Goal: Task Accomplishment & Management: Manage account settings

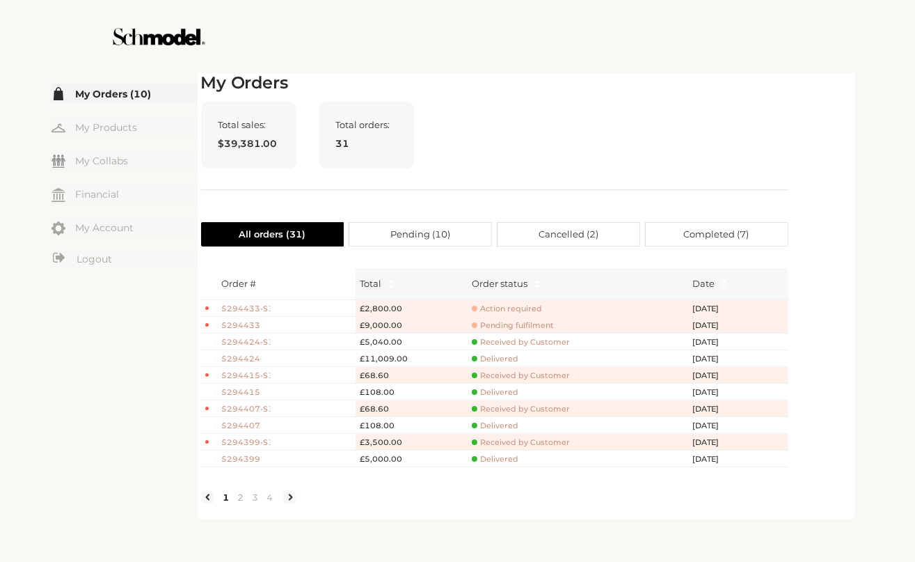
click at [239, 327] on span "5294433" at bounding box center [246, 326] width 49 height 12
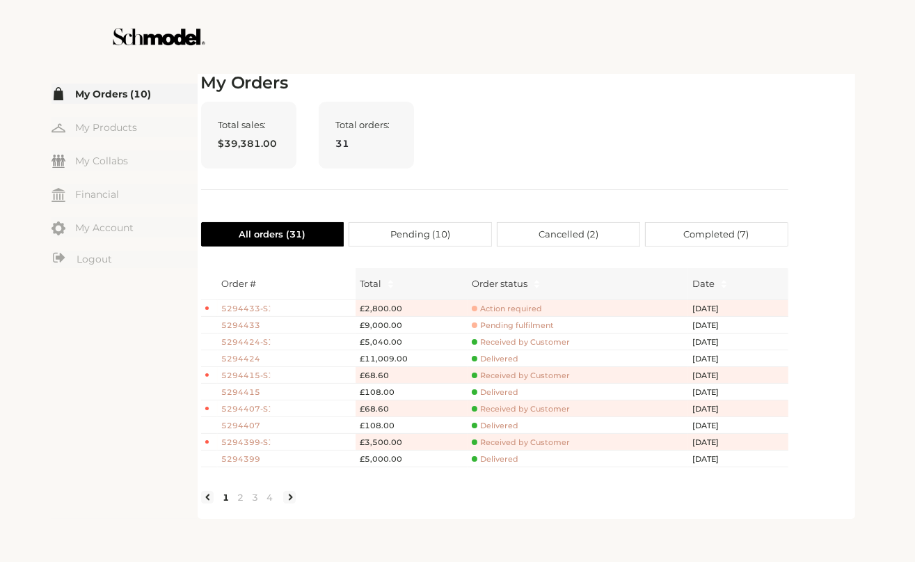
click at [516, 306] on span "Action required" at bounding box center [507, 309] width 70 height 10
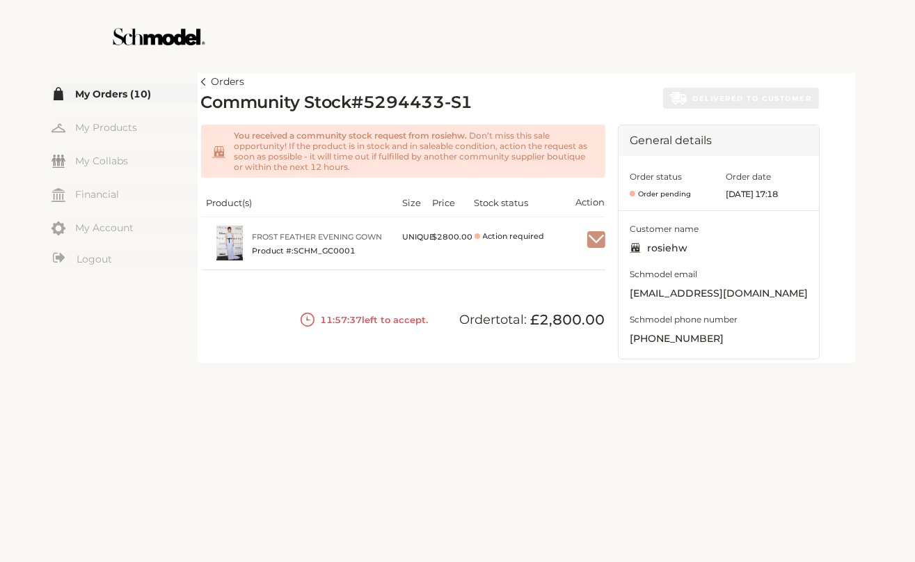
click at [593, 249] on div at bounding box center [597, 240] width 18 height 28
click at [597, 240] on img "button" at bounding box center [597, 239] width 18 height 13
click at [572, 269] on span "Accept" at bounding box center [574, 272] width 61 height 21
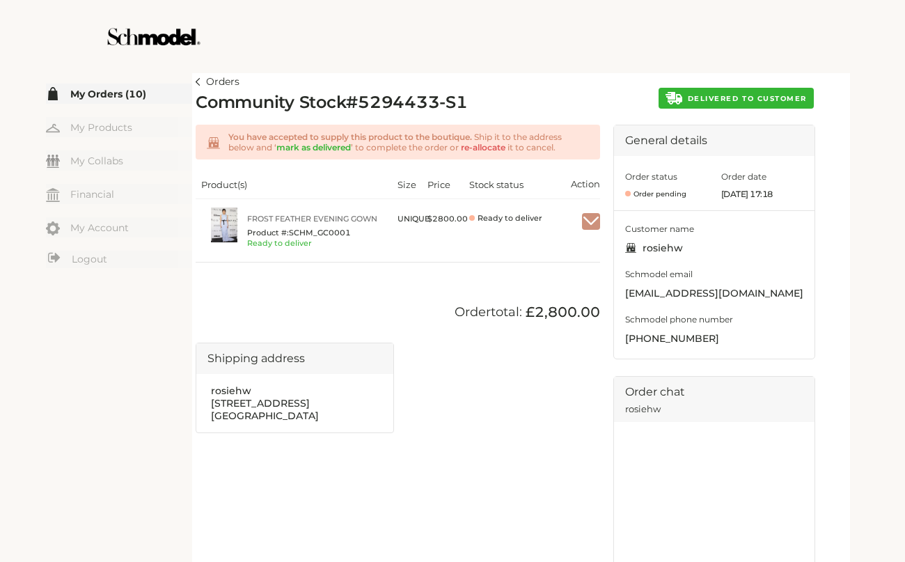
click at [726, 95] on span "DELIVERED TO CUSTOMER" at bounding box center [747, 98] width 119 height 9
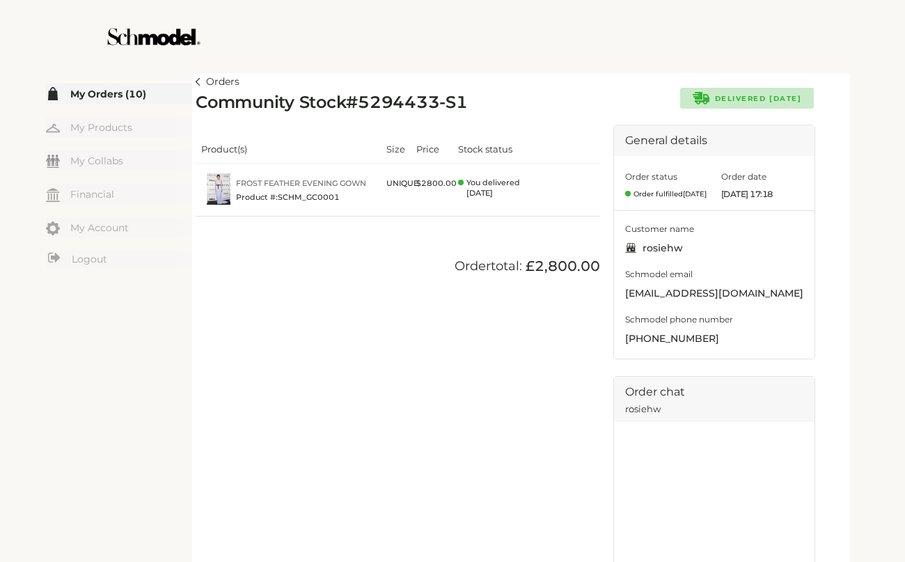
click at [198, 82] on img at bounding box center [198, 82] width 5 height 8
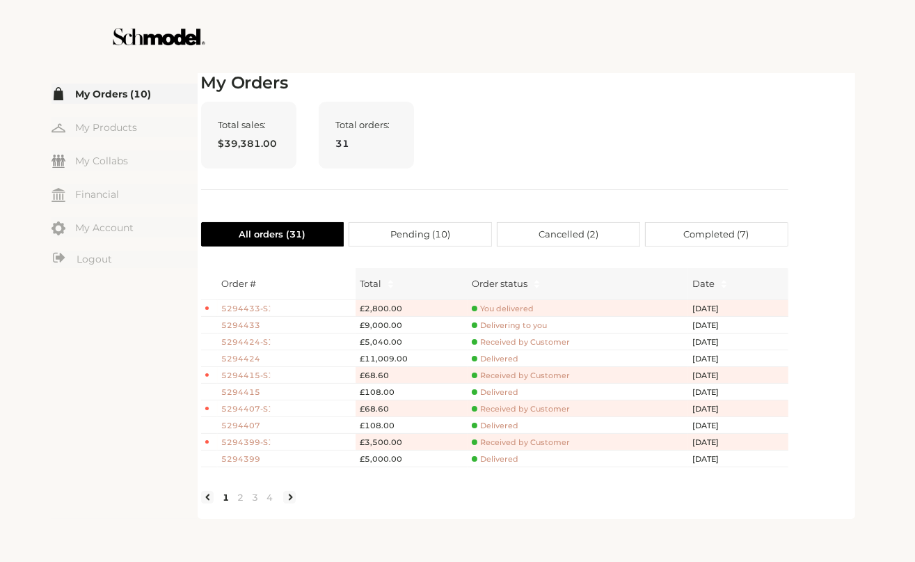
click at [251, 322] on span "5294433" at bounding box center [246, 326] width 49 height 12
click at [516, 321] on span "Delivering to you" at bounding box center [509, 325] width 75 height 10
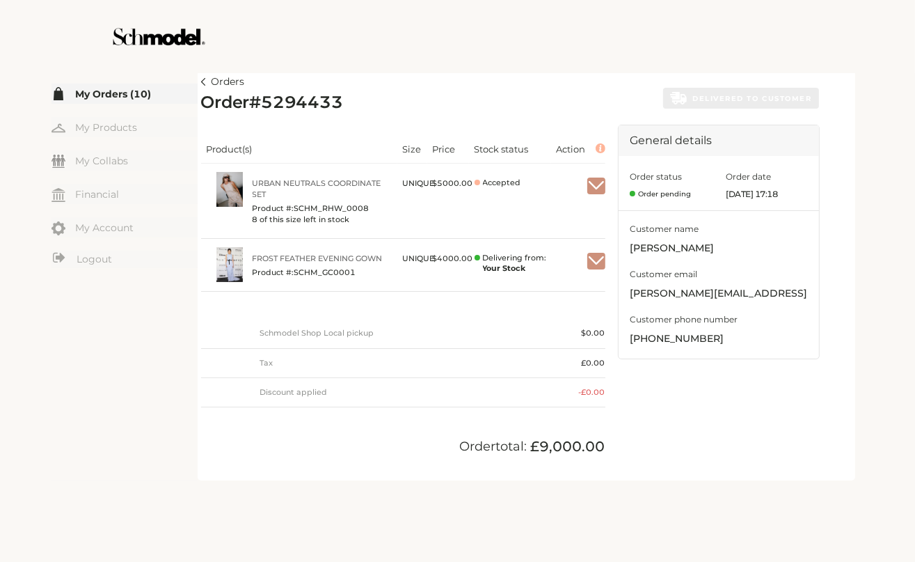
click at [594, 261] on img "button" at bounding box center [597, 261] width 18 height 13
click at [537, 289] on span "Mark as received" at bounding box center [553, 295] width 101 height 24
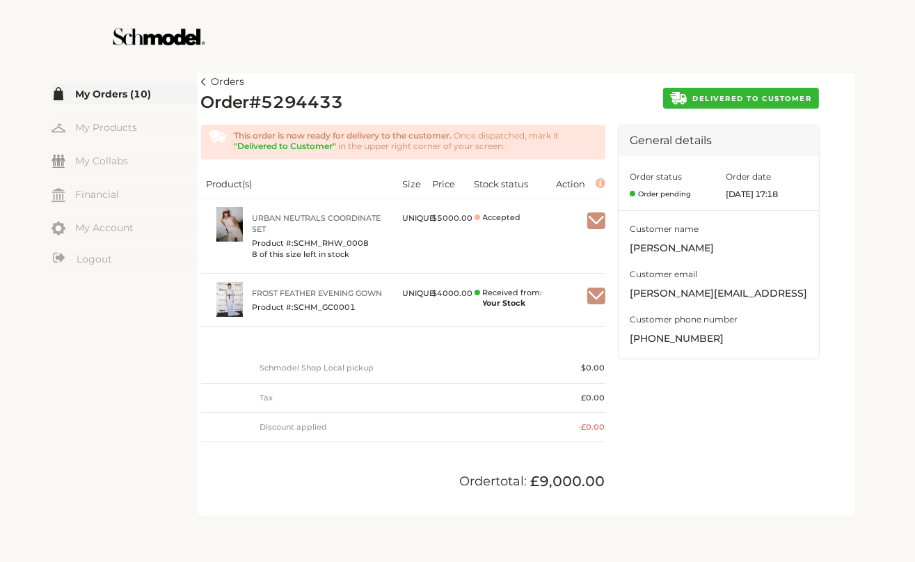
click at [723, 101] on button "DELIVERED TO CUSTOMER" at bounding box center [740, 98] width 155 height 21
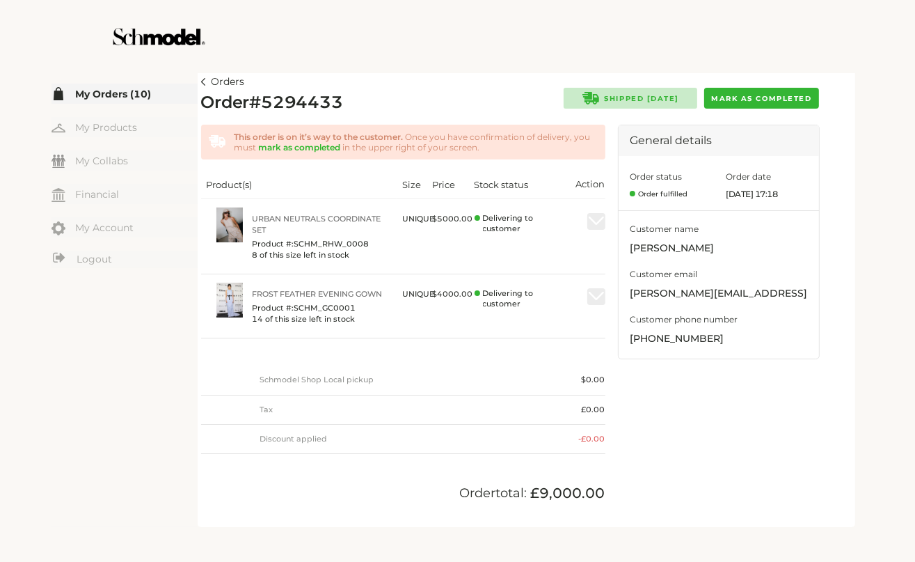
click at [723, 95] on span "Mark as completed" at bounding box center [761, 98] width 100 height 9
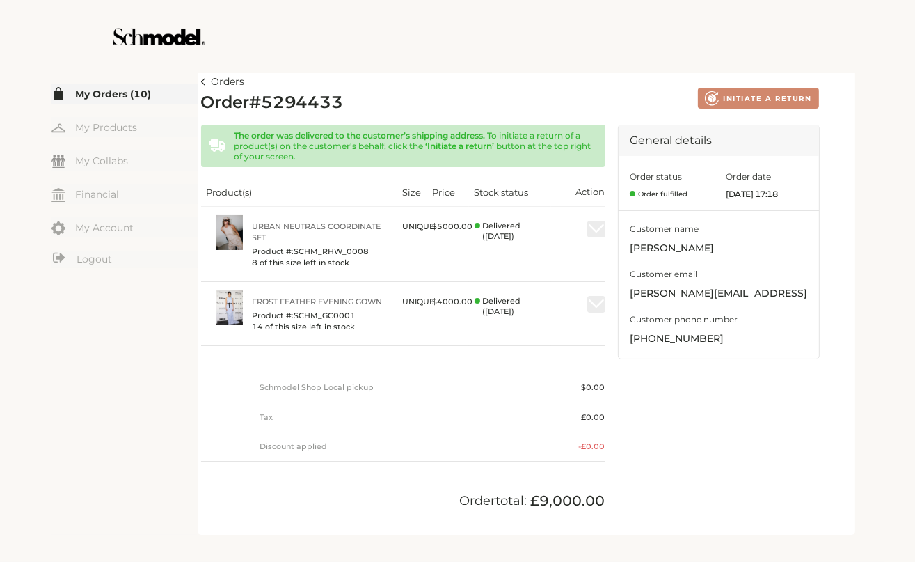
click at [203, 81] on img at bounding box center [203, 82] width 5 height 8
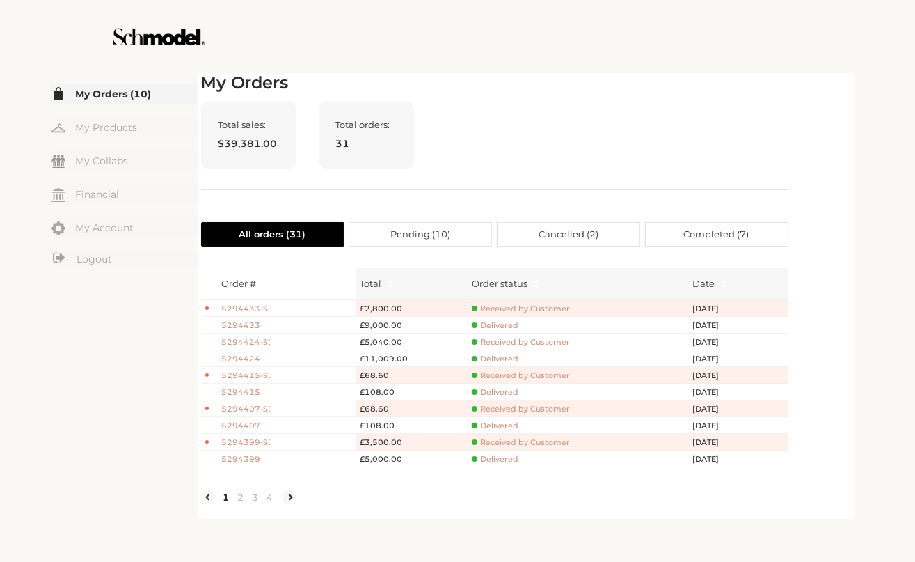
click at [248, 323] on span "5294433" at bounding box center [246, 326] width 49 height 12
click at [253, 503] on link "3" at bounding box center [256, 497] width 15 height 13
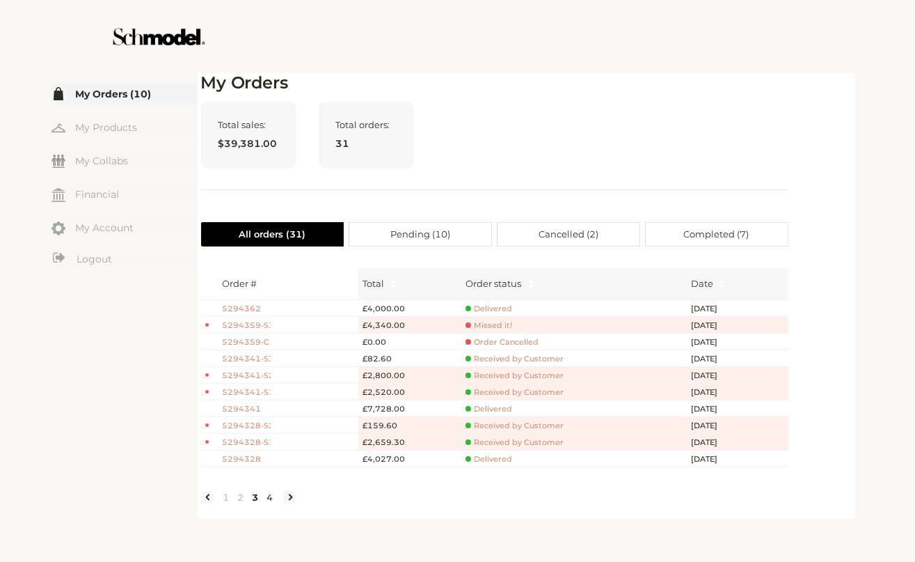
click at [267, 503] on link "4" at bounding box center [270, 497] width 15 height 13
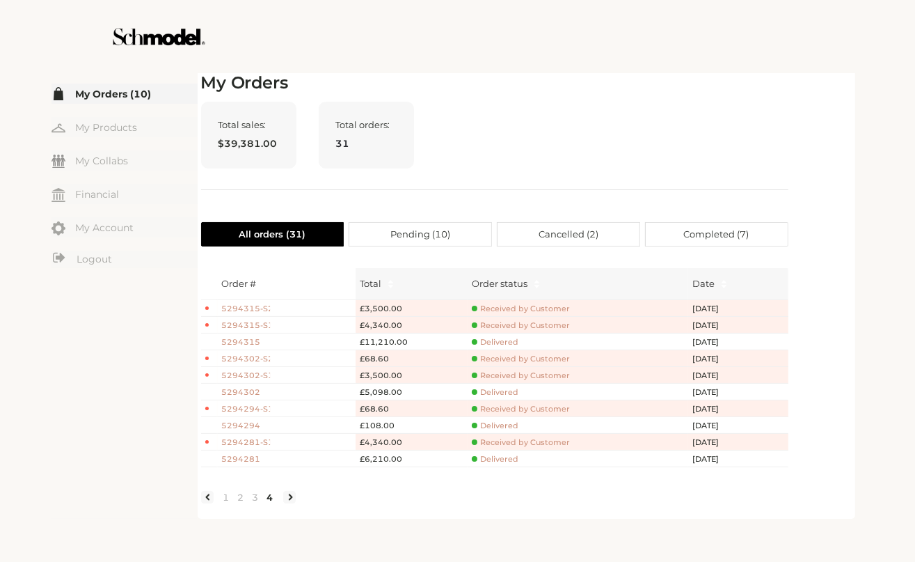
click at [491, 423] on span "Delivered" at bounding box center [495, 425] width 47 height 10
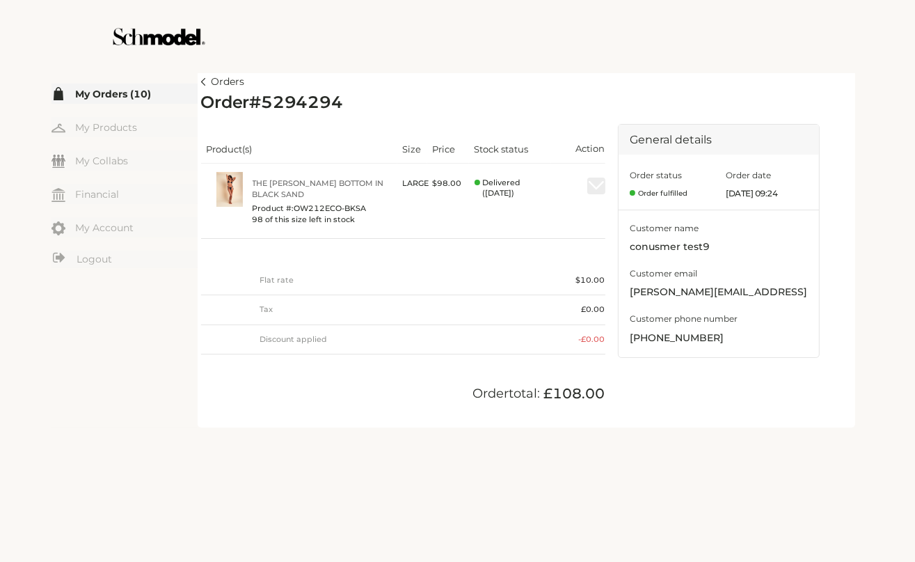
click at [203, 79] on img at bounding box center [203, 82] width 5 height 8
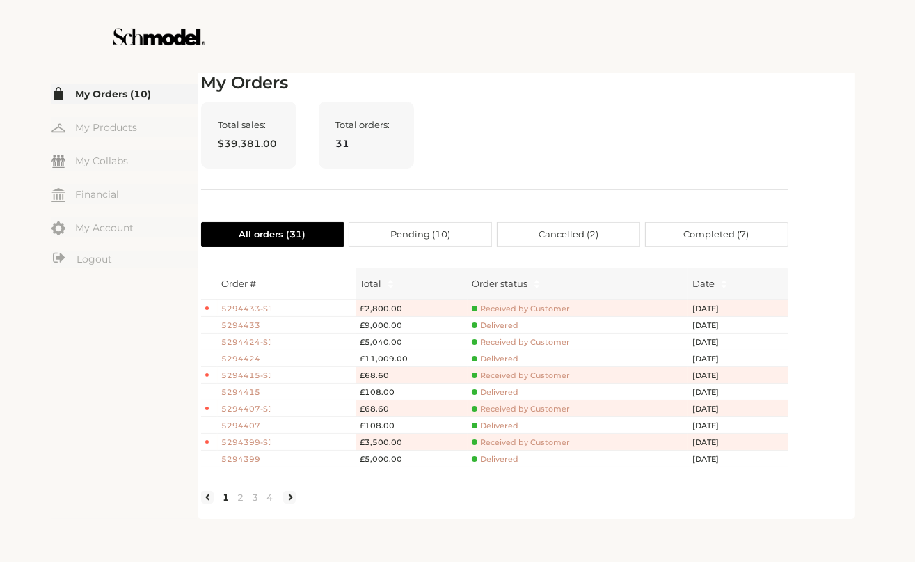
click at [249, 356] on span "5294424" at bounding box center [246, 359] width 49 height 12
click at [847, 285] on div "My Orders Total sales: $39,381.00 Total orders: 31 All orders ( 31 ) Pending ( …" at bounding box center [526, 294] width 651 height 442
click at [247, 320] on span "5294433" at bounding box center [246, 326] width 49 height 12
click at [504, 358] on span "Delivered" at bounding box center [495, 359] width 47 height 10
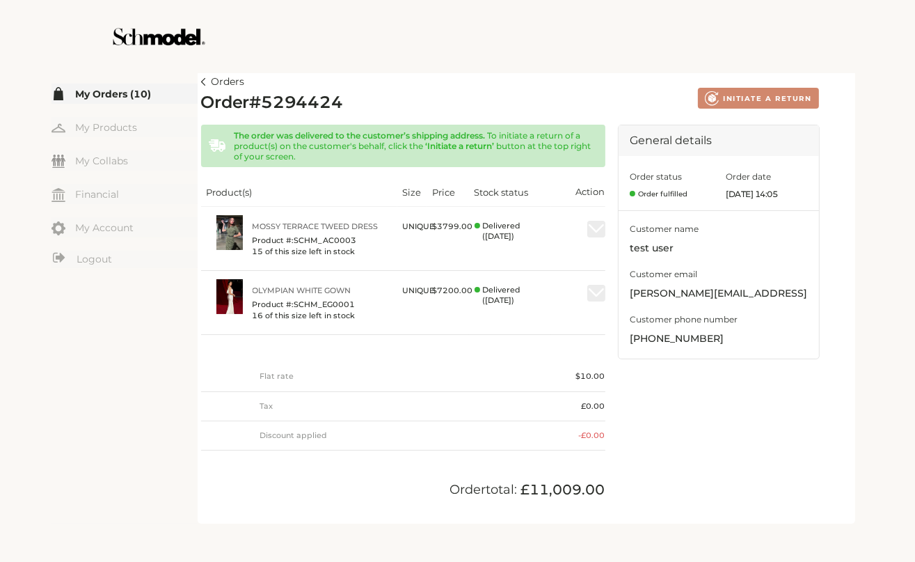
click at [208, 77] on link "Orders" at bounding box center [223, 82] width 44 height 17
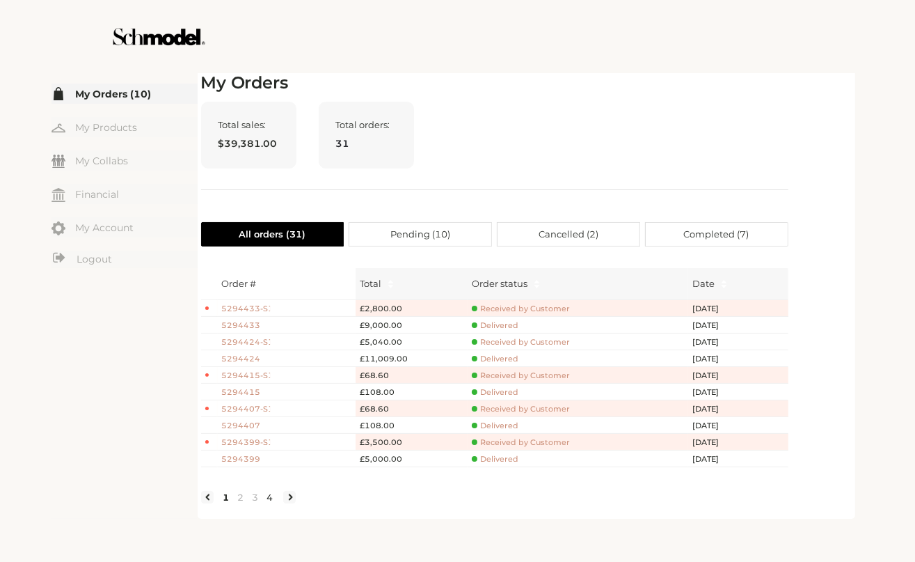
click at [276, 503] on link "4" at bounding box center [270, 497] width 15 height 13
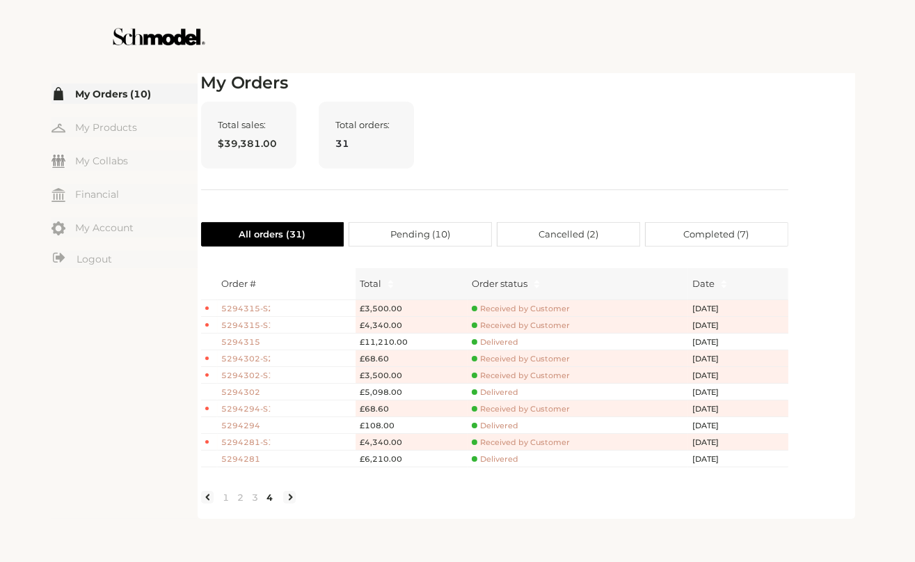
click at [272, 503] on link "4" at bounding box center [270, 497] width 15 height 13
click at [251, 503] on link "3" at bounding box center [256, 497] width 15 height 13
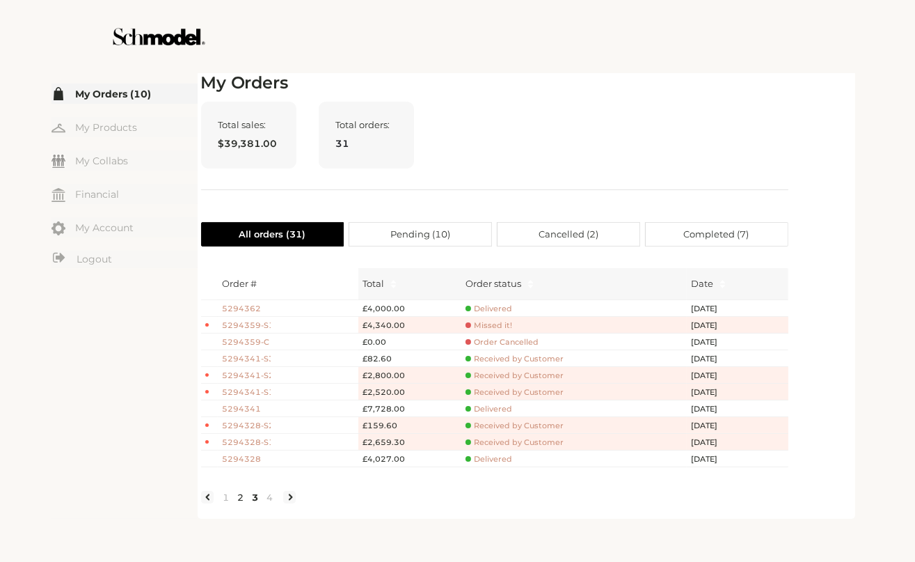
click at [241, 503] on link "2" at bounding box center [241, 497] width 15 height 13
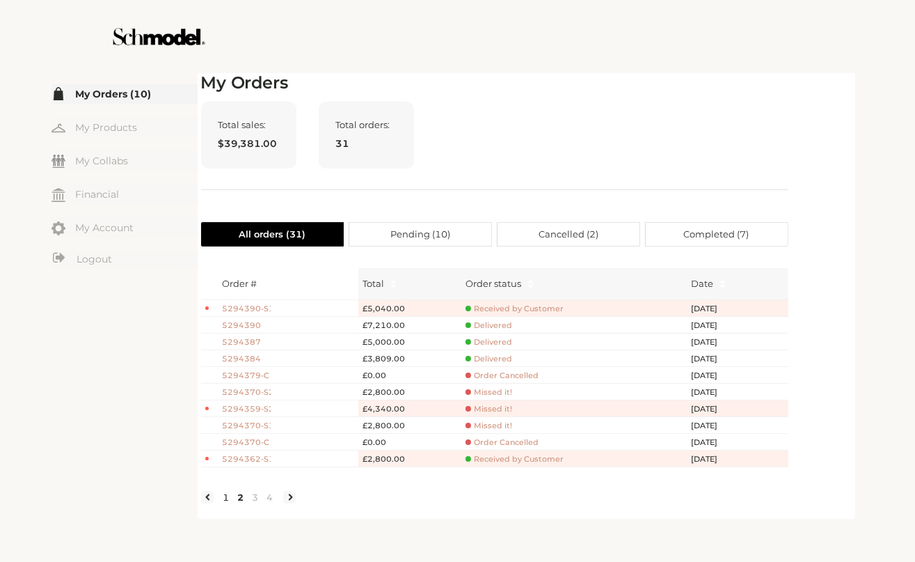
click at [223, 503] on link "1" at bounding box center [226, 497] width 15 height 13
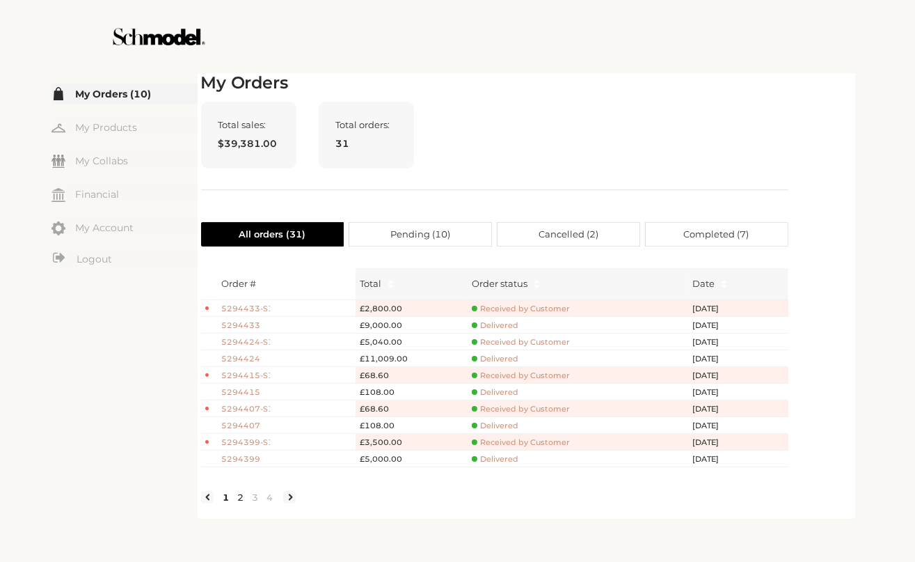
click at [244, 503] on link "2" at bounding box center [241, 497] width 15 height 13
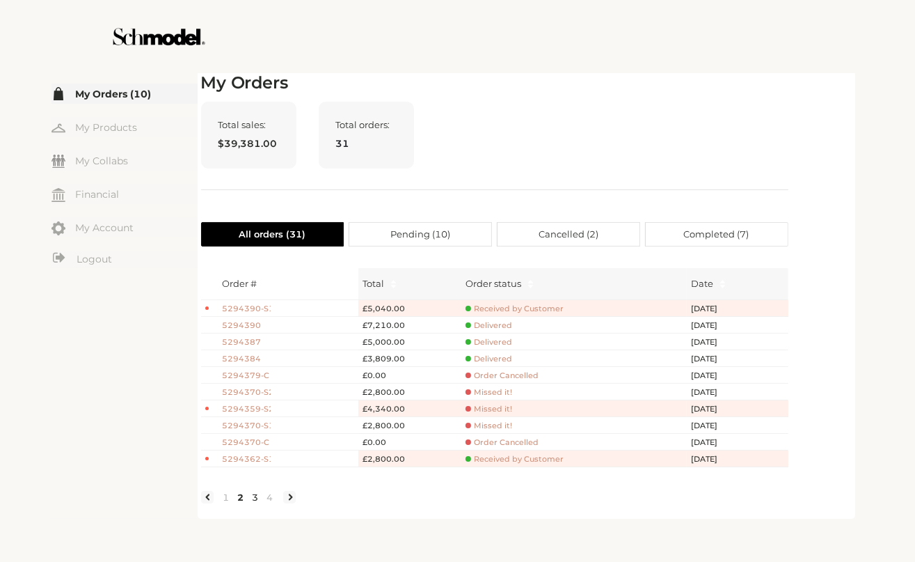
click at [256, 503] on link "3" at bounding box center [256, 497] width 15 height 13
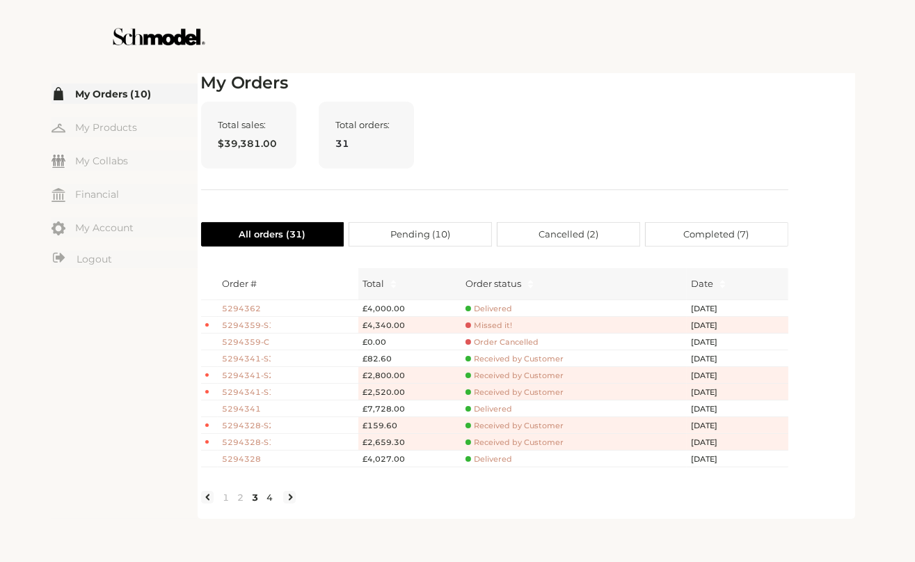
click at [274, 501] on link "4" at bounding box center [270, 497] width 15 height 13
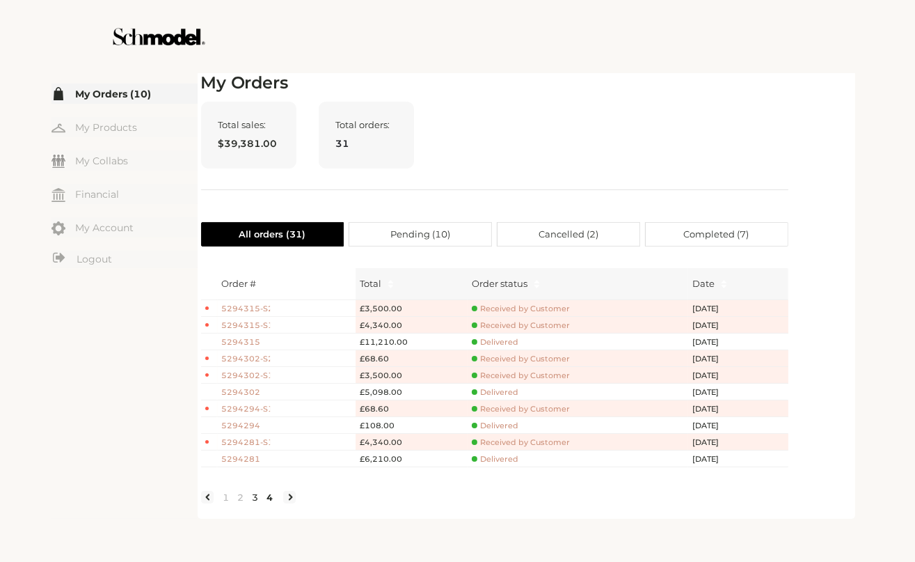
click at [254, 503] on link "3" at bounding box center [256, 497] width 15 height 13
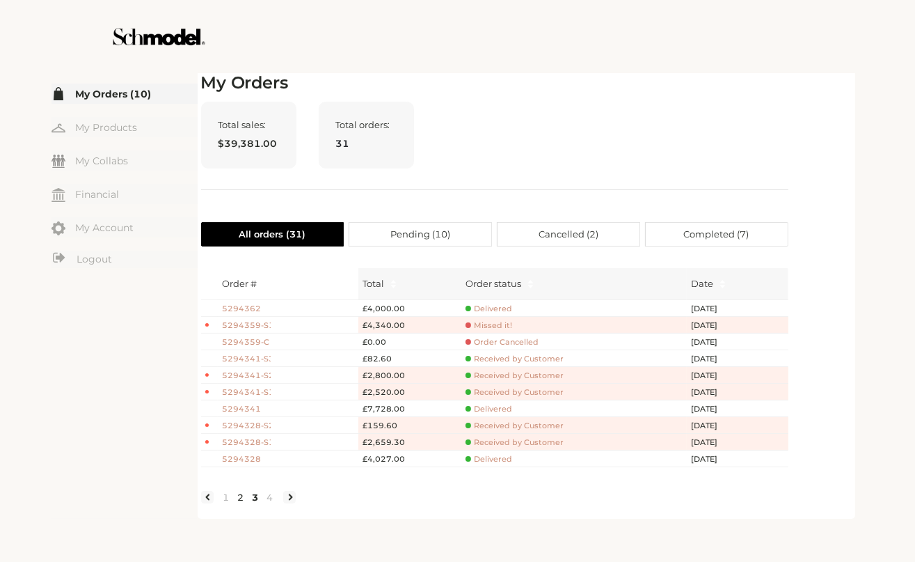
click at [239, 503] on link "2" at bounding box center [241, 497] width 15 height 13
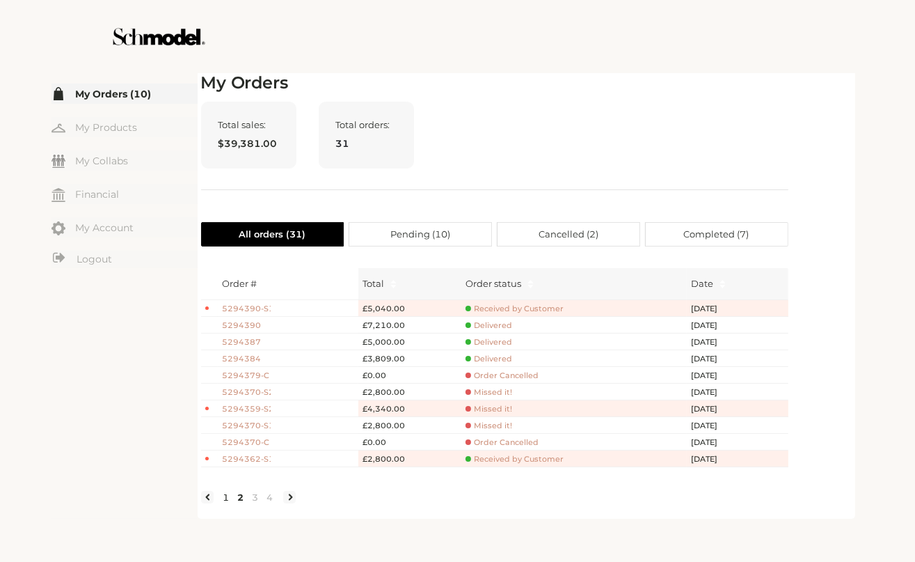
click at [223, 503] on link "1" at bounding box center [226, 497] width 15 height 13
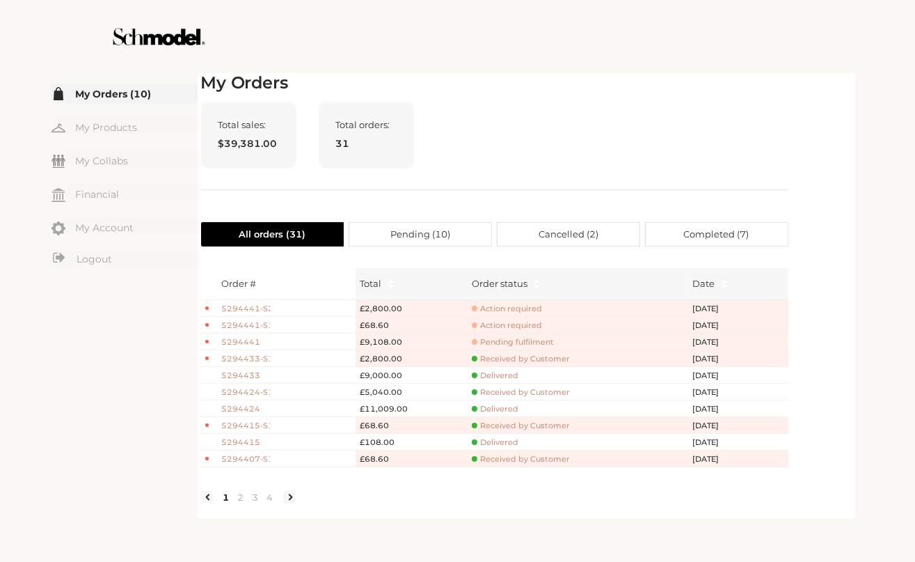
click at [252, 340] on span "5294441" at bounding box center [246, 342] width 49 height 12
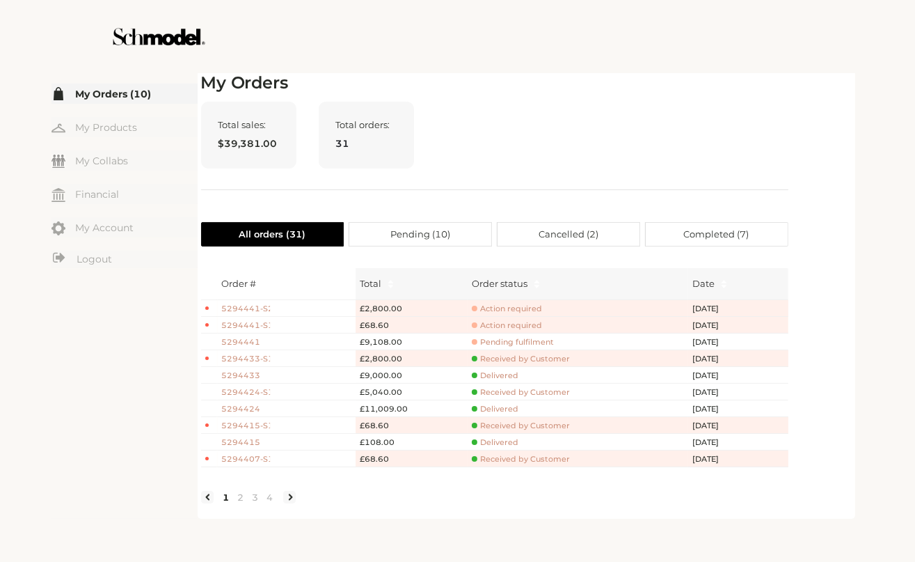
click at [526, 325] on span "Action required" at bounding box center [507, 325] width 70 height 10
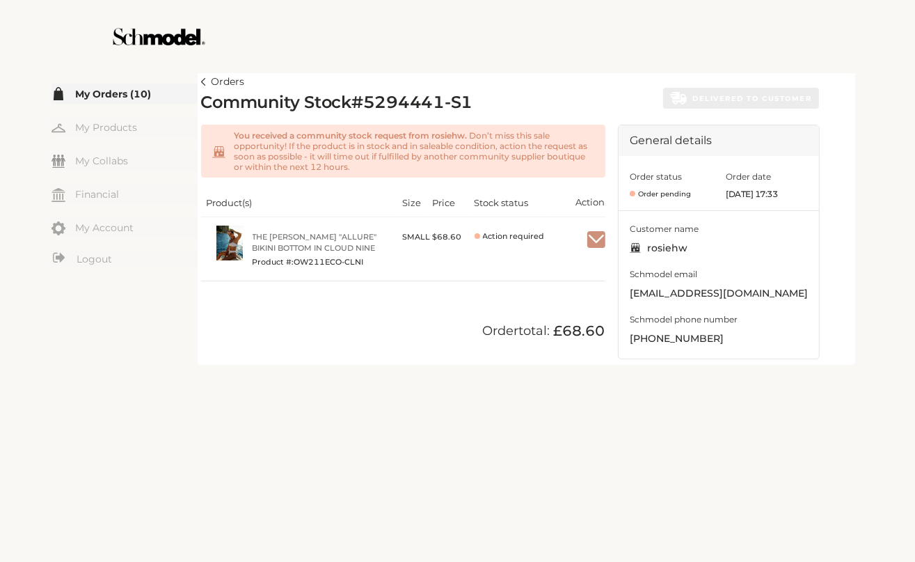
click at [592, 243] on img "button" at bounding box center [597, 239] width 18 height 13
click at [563, 272] on span "Accept" at bounding box center [574, 272] width 61 height 21
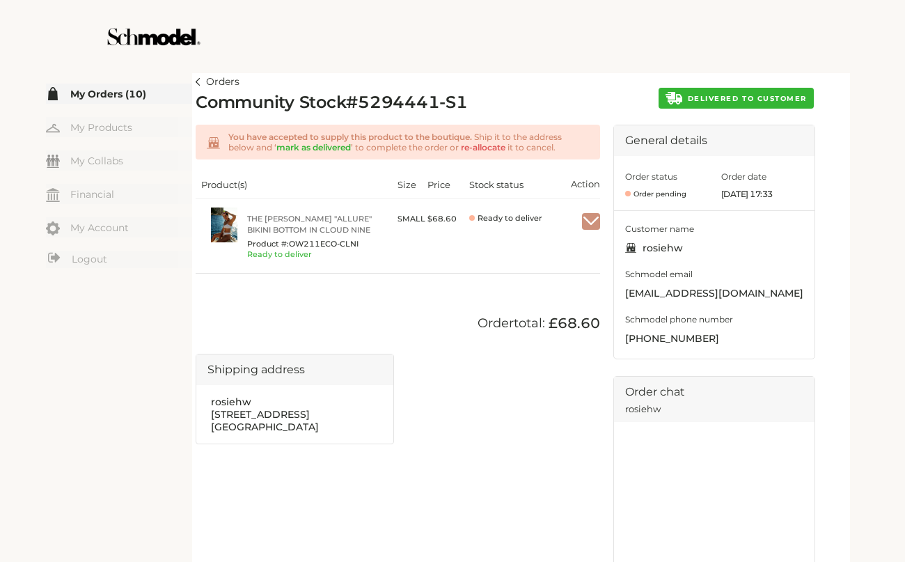
click at [732, 94] on span "DELIVERED TO CUSTOMER" at bounding box center [747, 98] width 119 height 9
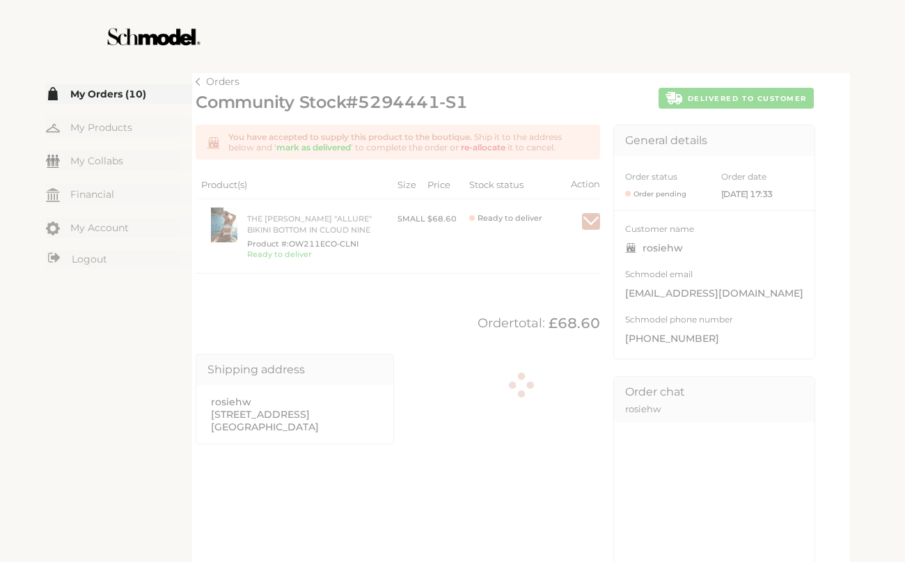
click at [198, 81] on div at bounding box center [521, 387] width 651 height 628
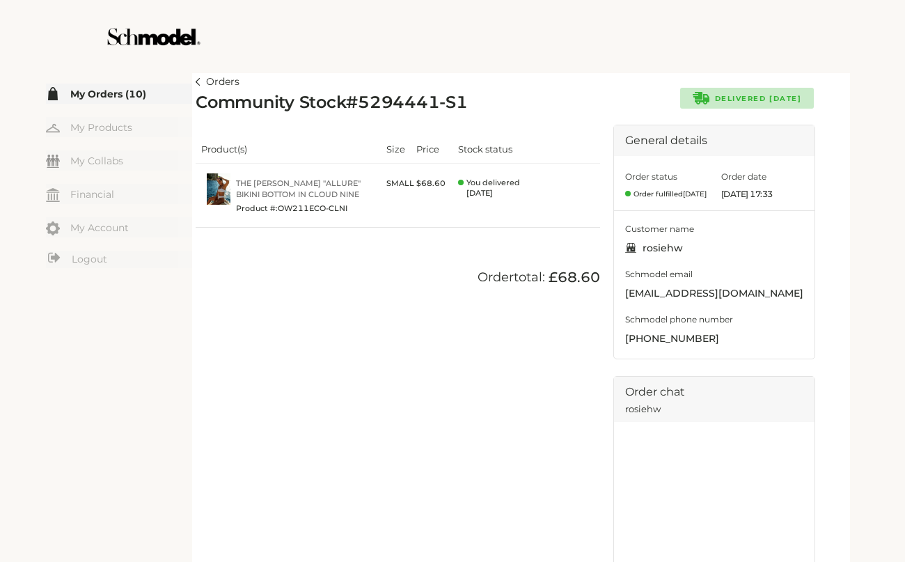
click at [198, 78] on img at bounding box center [198, 82] width 5 height 8
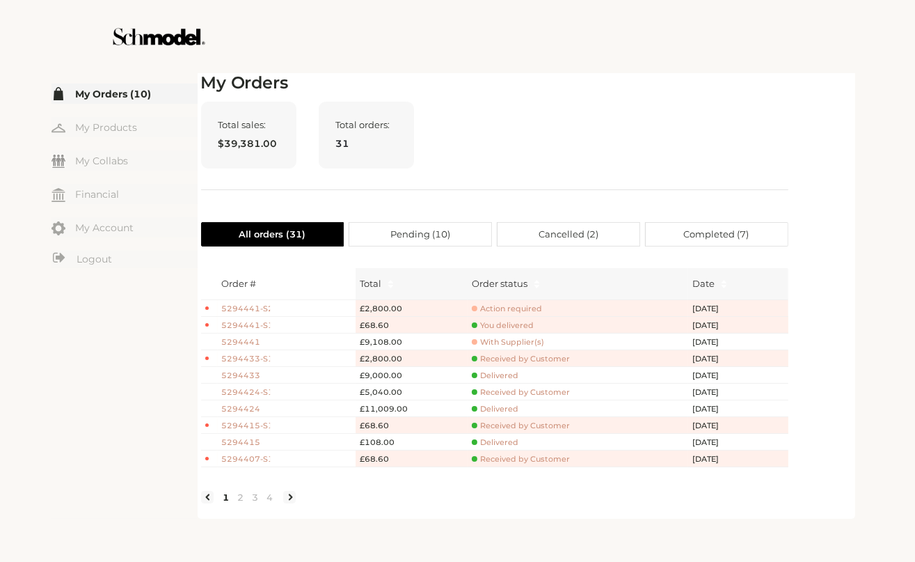
click at [514, 309] on span "Action required" at bounding box center [507, 309] width 70 height 10
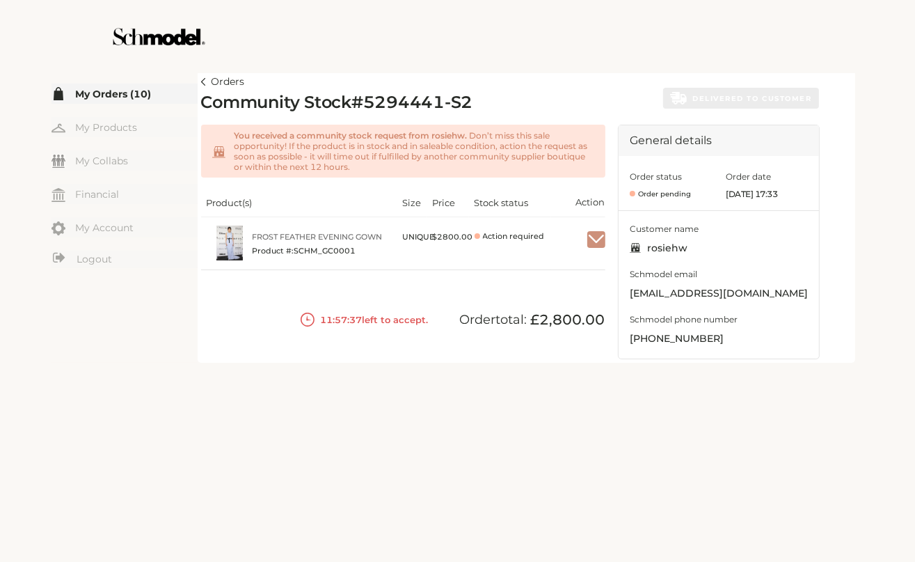
click at [595, 235] on img "button" at bounding box center [597, 239] width 18 height 13
click at [580, 269] on span "Accept" at bounding box center [574, 272] width 61 height 21
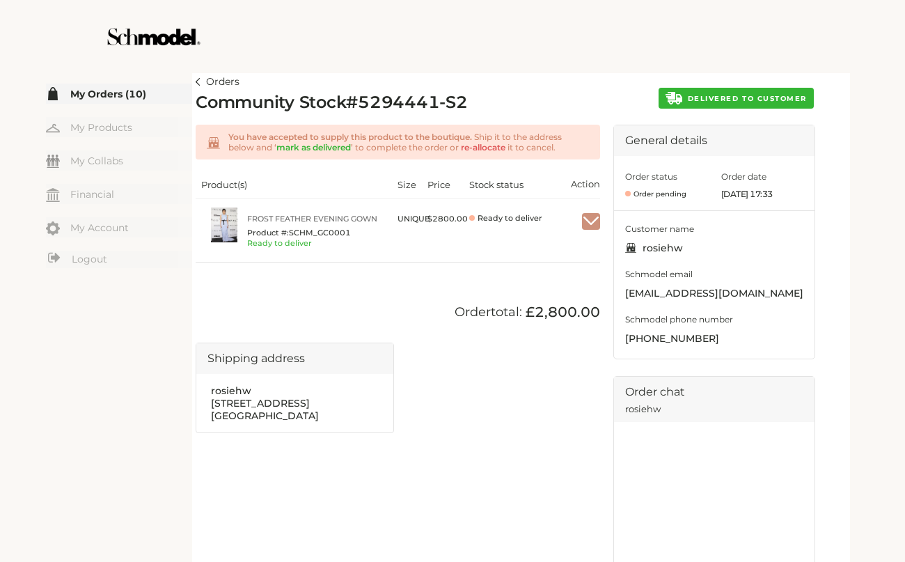
click at [770, 100] on span "DELIVERED TO CUSTOMER" at bounding box center [747, 98] width 119 height 9
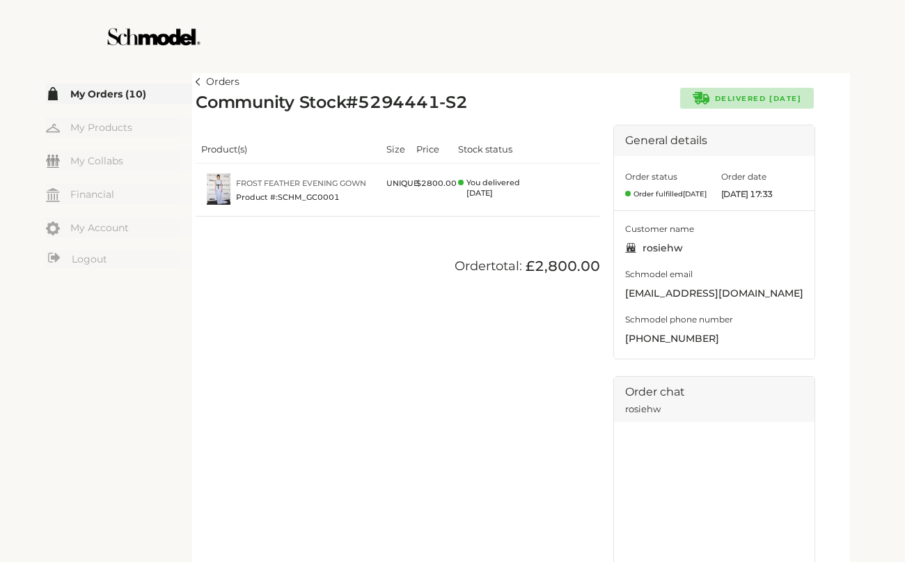
click at [198, 81] on img at bounding box center [198, 82] width 5 height 8
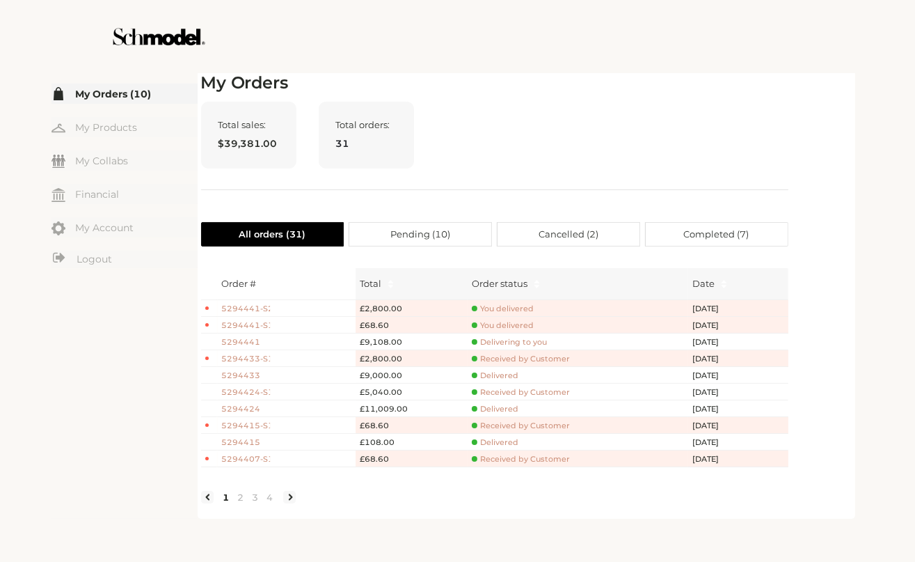
click at [507, 344] on span "Delivering to you" at bounding box center [509, 342] width 75 height 10
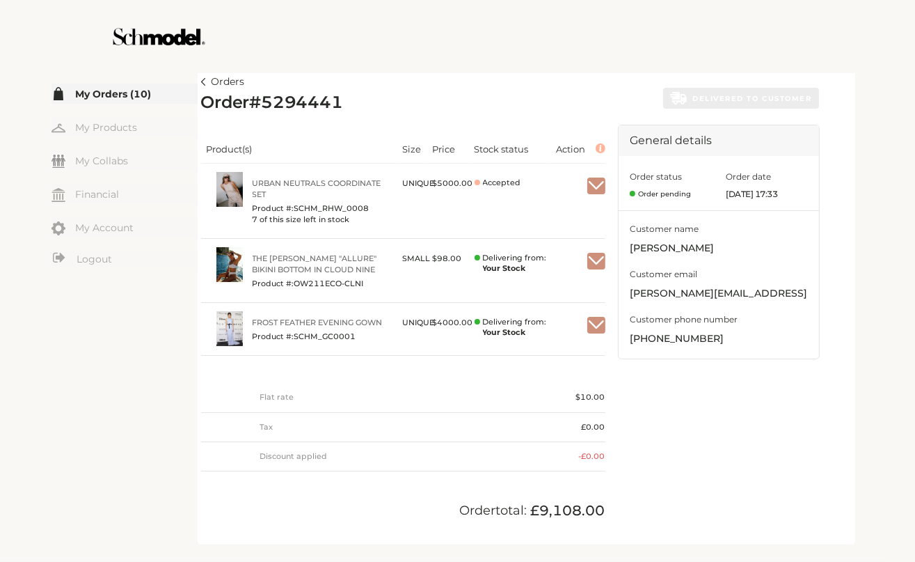
click at [596, 257] on img "button" at bounding box center [597, 261] width 18 height 13
click at [567, 290] on span "Mark as received" at bounding box center [553, 295] width 101 height 24
click at [561, 350] on span "Mark as received" at bounding box center [553, 359] width 101 height 24
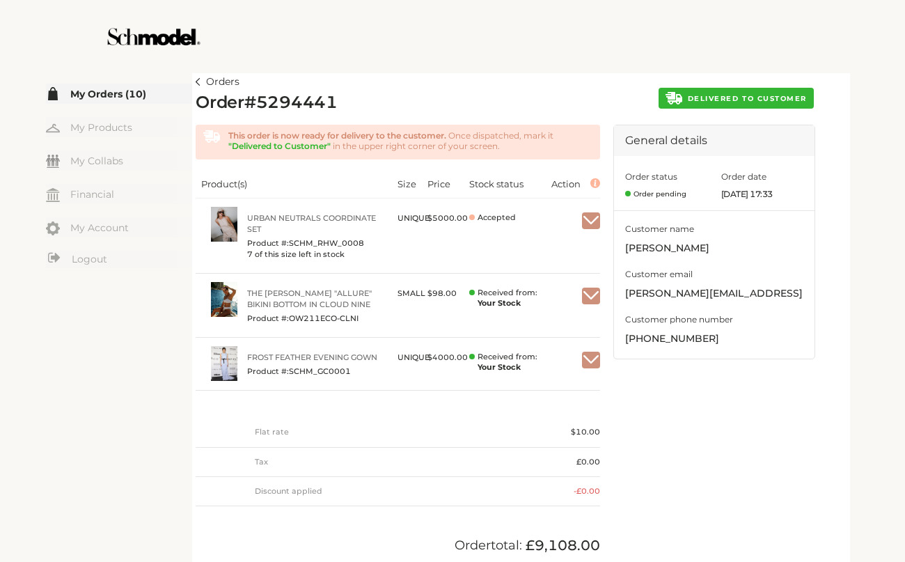
click at [755, 93] on button "DELIVERED TO CUSTOMER" at bounding box center [736, 98] width 155 height 21
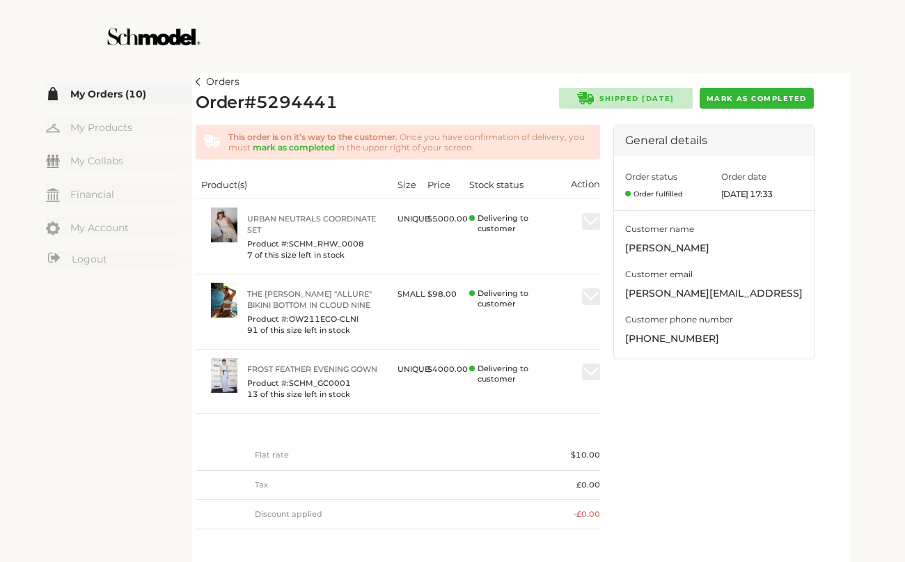
drag, startPoint x: 0, startPoint y: 307, endPoint x: 0, endPoint y: 355, distance: 48.0
click at [0, 355] on div "☰ My Orders (10) My Products My Collabs Dashboard Financial My Account Logout I…" at bounding box center [452, 336] width 905 height 533
drag, startPoint x: 324, startPoint y: 49, endPoint x: 338, endPoint y: 46, distance: 13.5
click at [327, 48] on div at bounding box center [452, 36] width 785 height 73
click at [757, 99] on span "Mark as completed" at bounding box center [757, 98] width 100 height 9
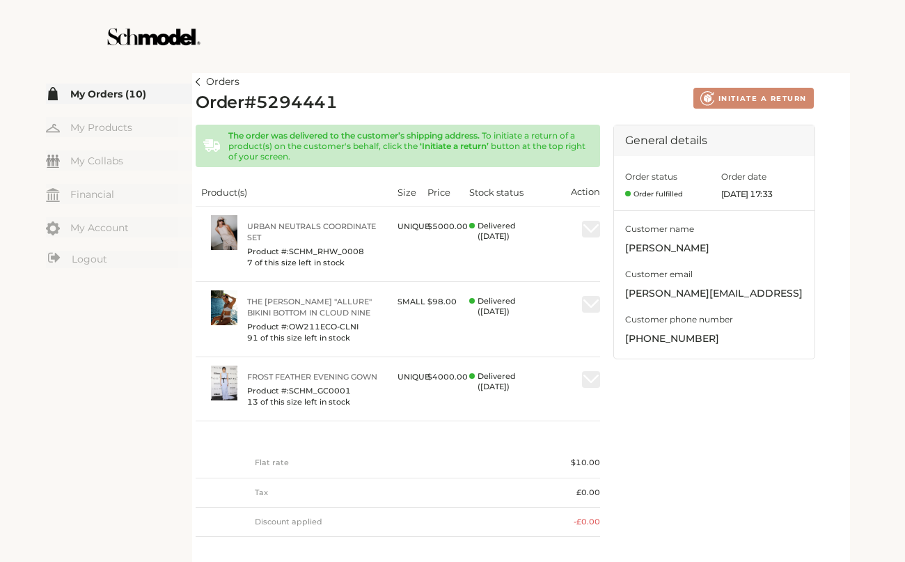
click at [200, 79] on link "Orders" at bounding box center [218, 82] width 44 height 17
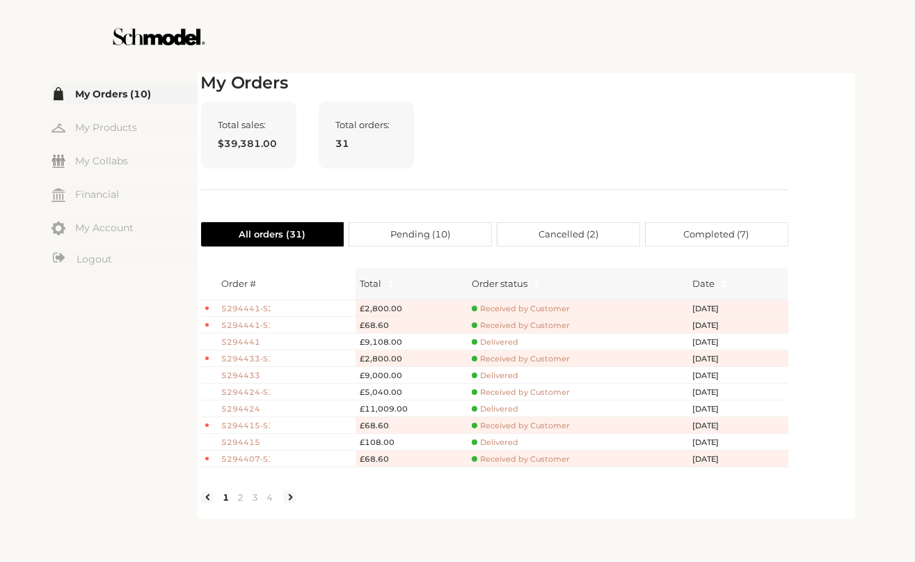
click at [208, 81] on h2 "My Orders" at bounding box center [495, 83] width 588 height 20
click at [244, 343] on span "5294441" at bounding box center [246, 342] width 49 height 12
